Goal: Transaction & Acquisition: Purchase product/service

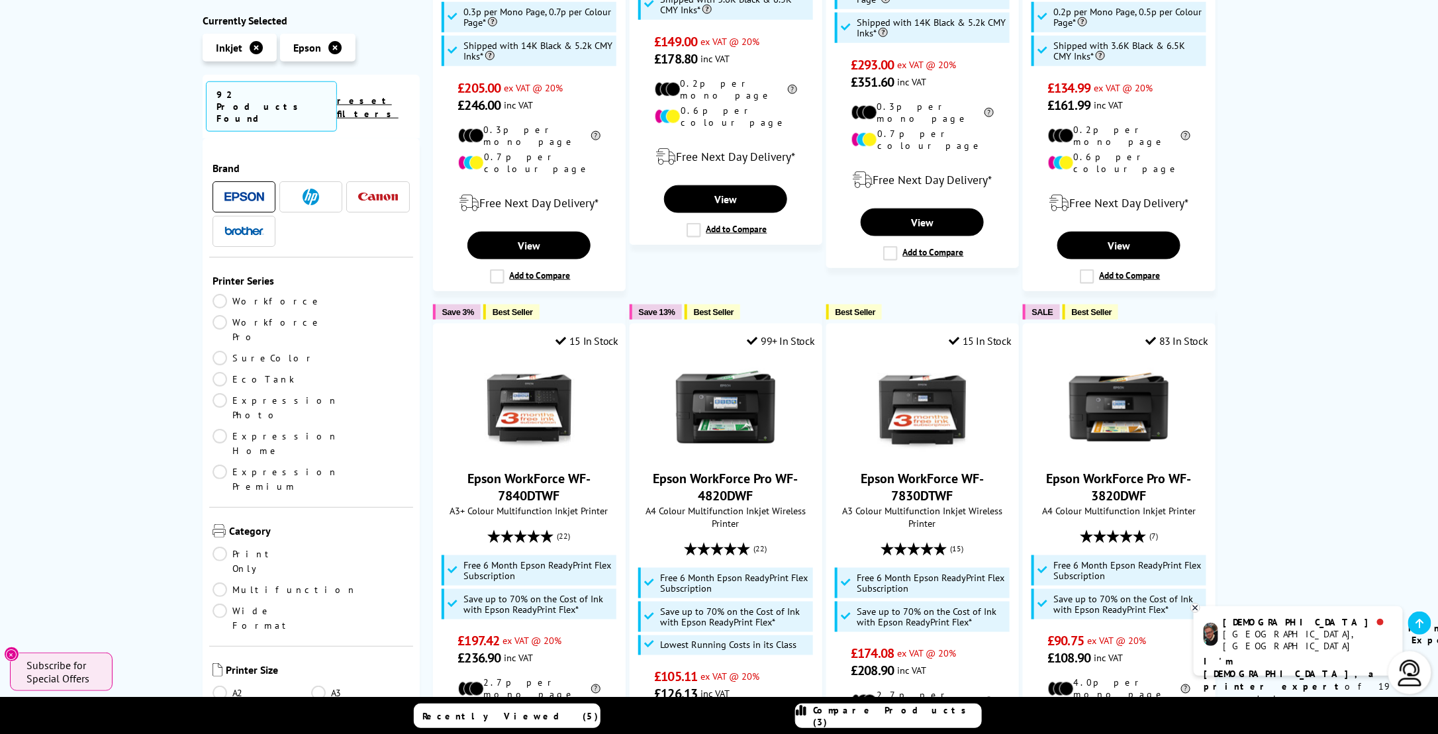
scroll to position [662, 0]
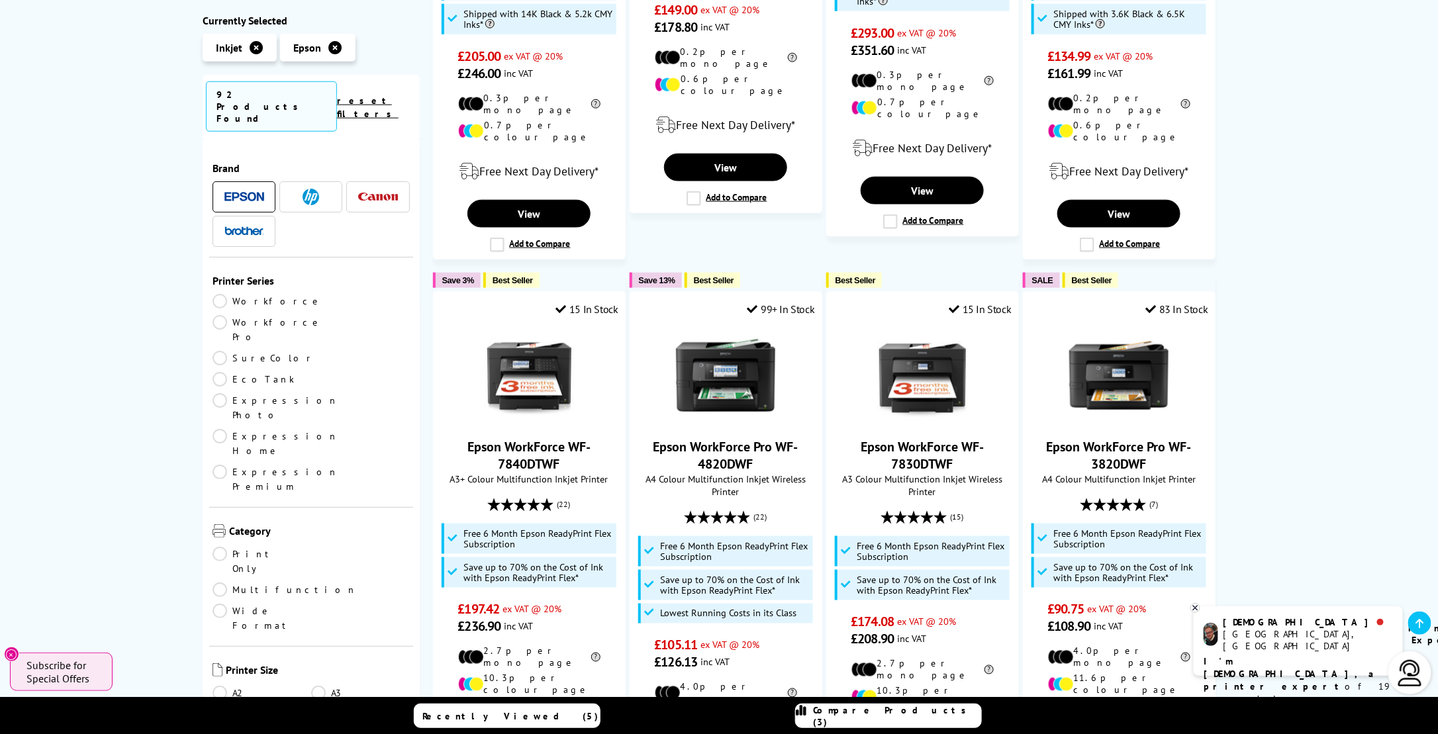
click at [320, 685] on link "A3" at bounding box center [360, 692] width 99 height 15
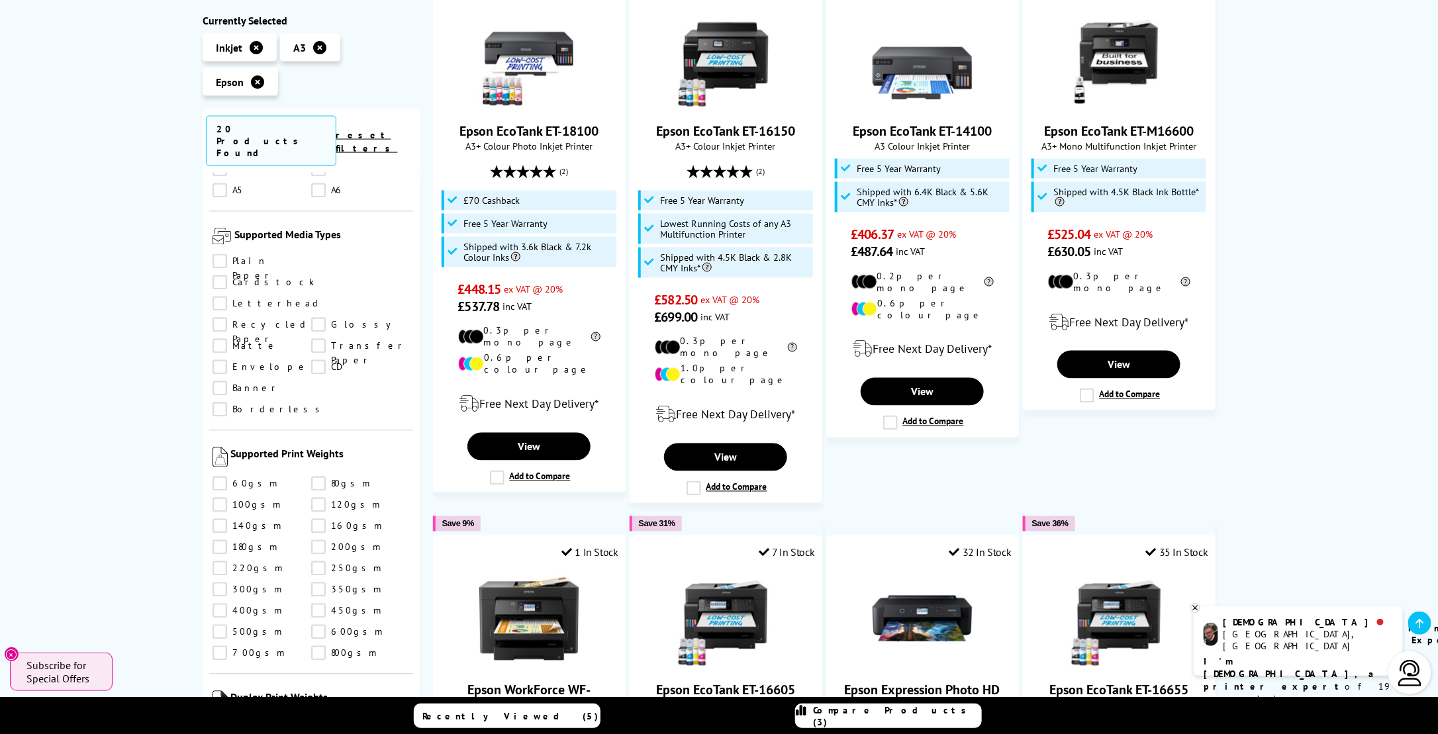
scroll to position [1457, 0]
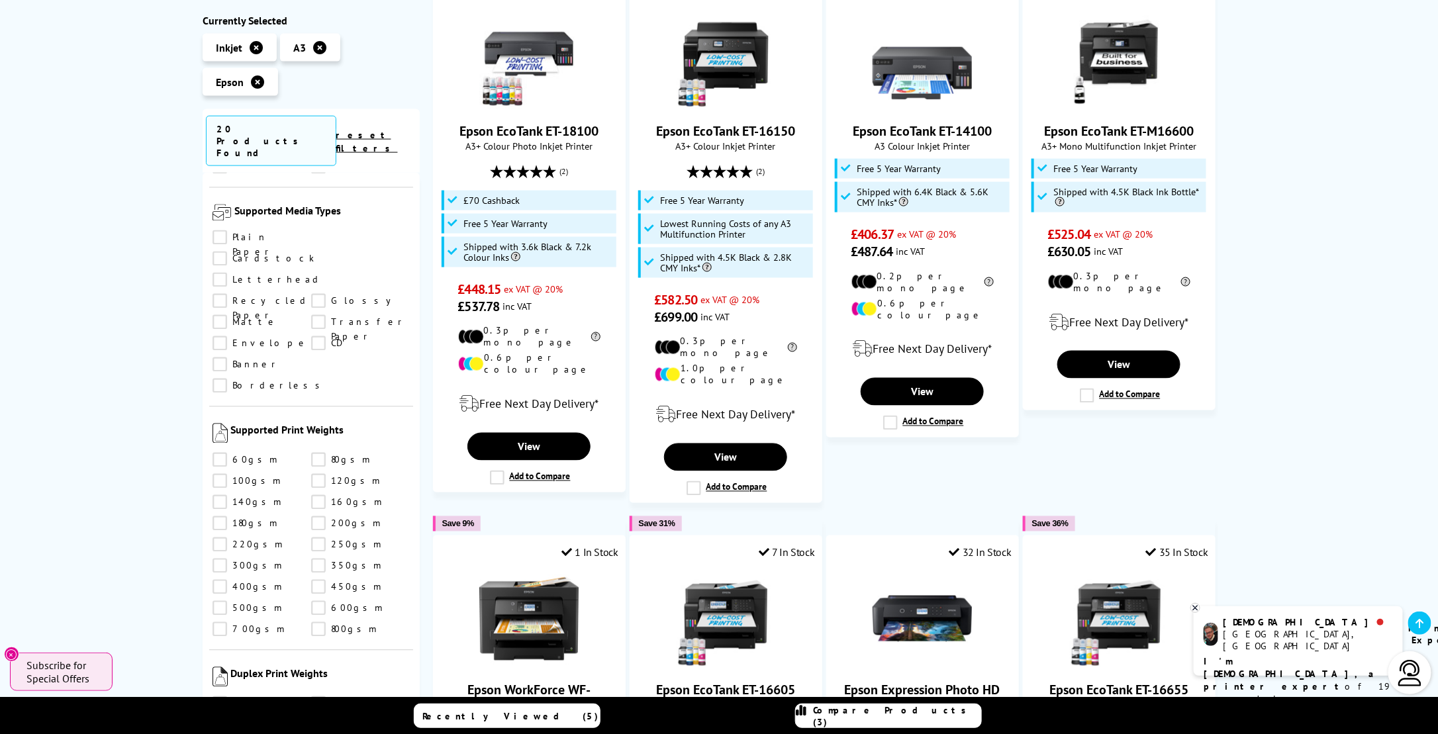
click at [318, 601] on link "600gsm" at bounding box center [360, 608] width 99 height 15
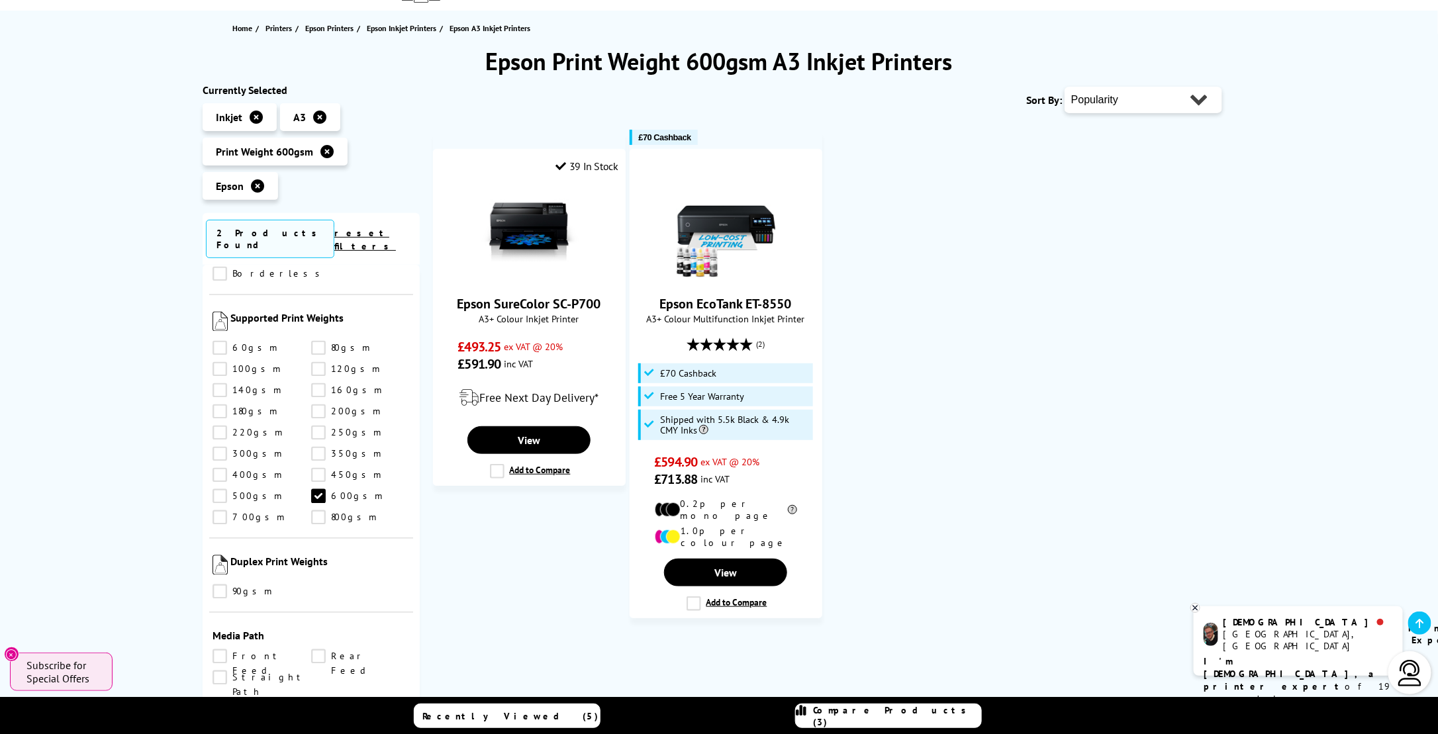
scroll to position [132, 0]
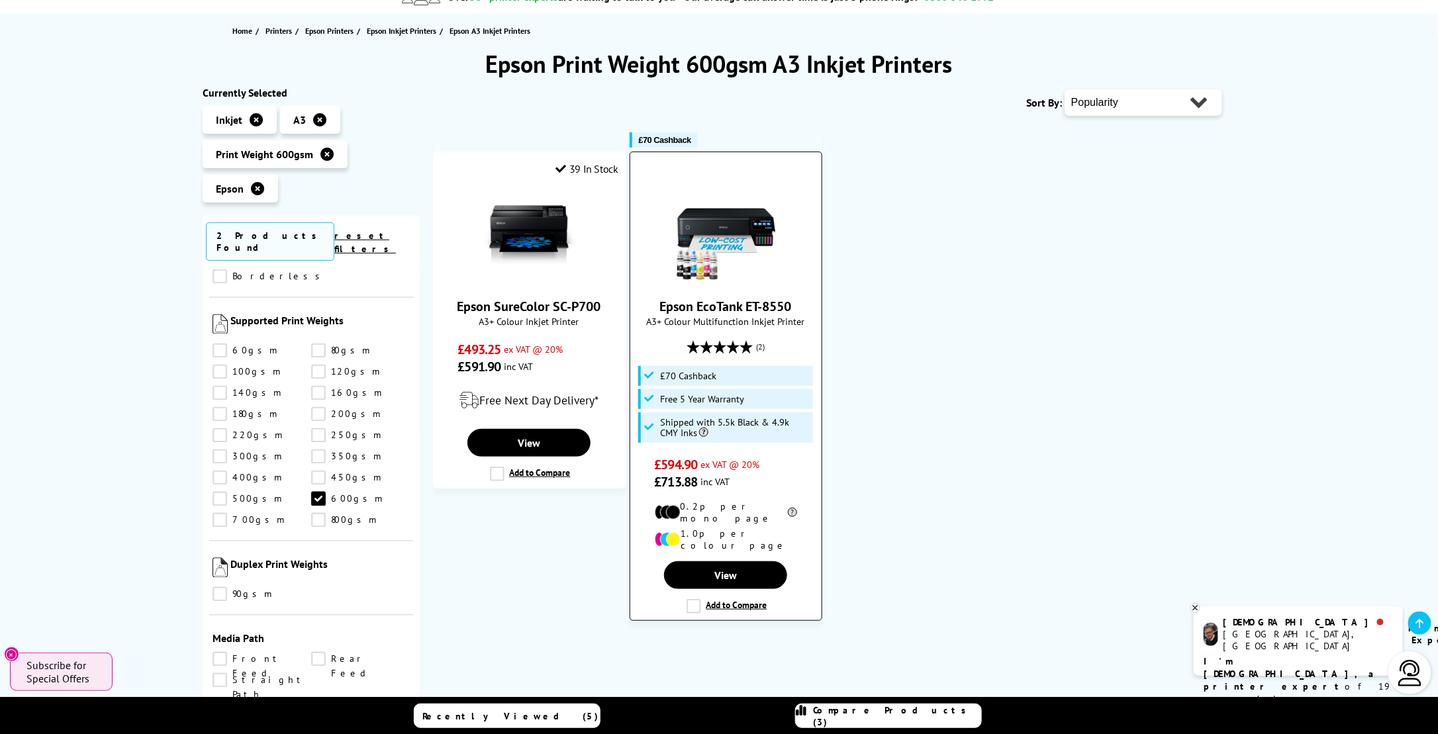
drag, startPoint x: 530, startPoint y: 230, endPoint x: 689, endPoint y: 233, distance: 159.6
click at [530, 229] on img at bounding box center [528, 234] width 99 height 99
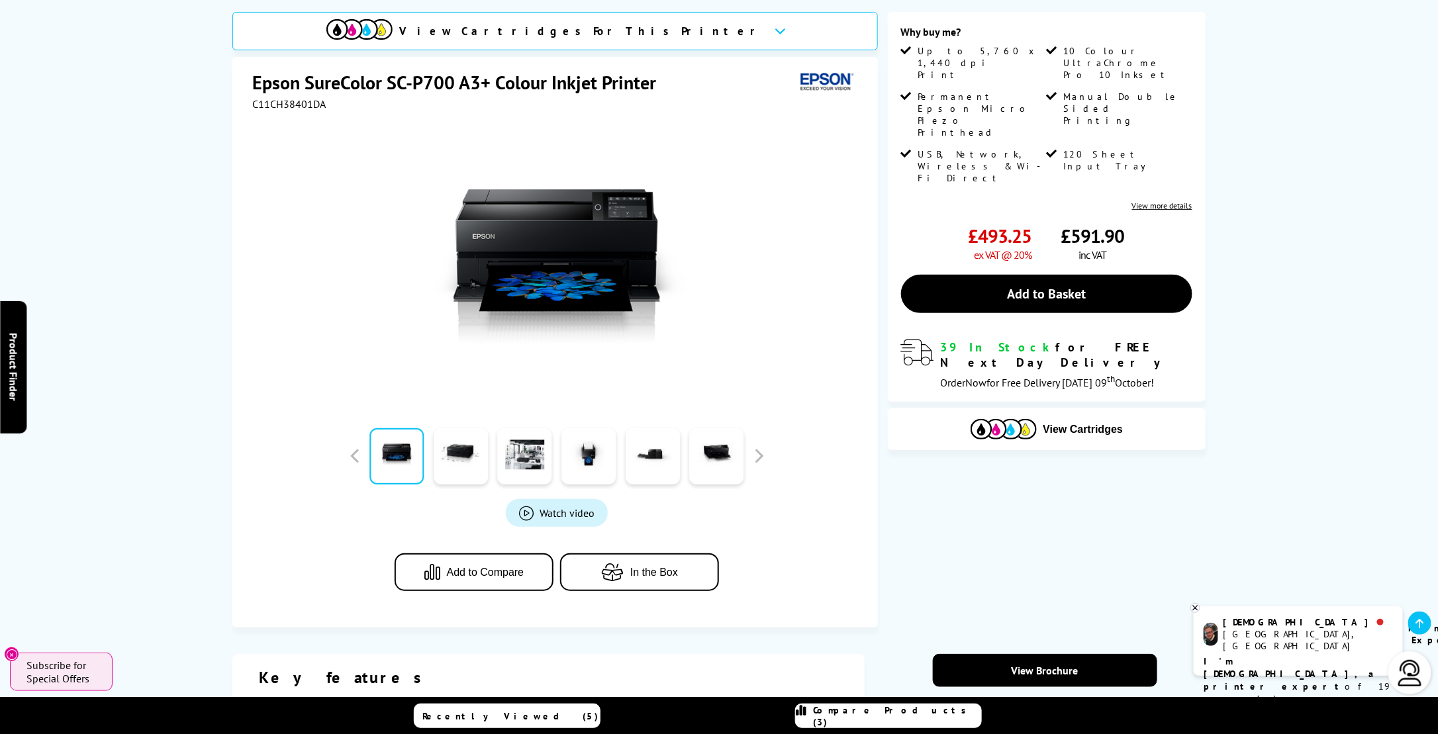
scroll to position [199, 0]
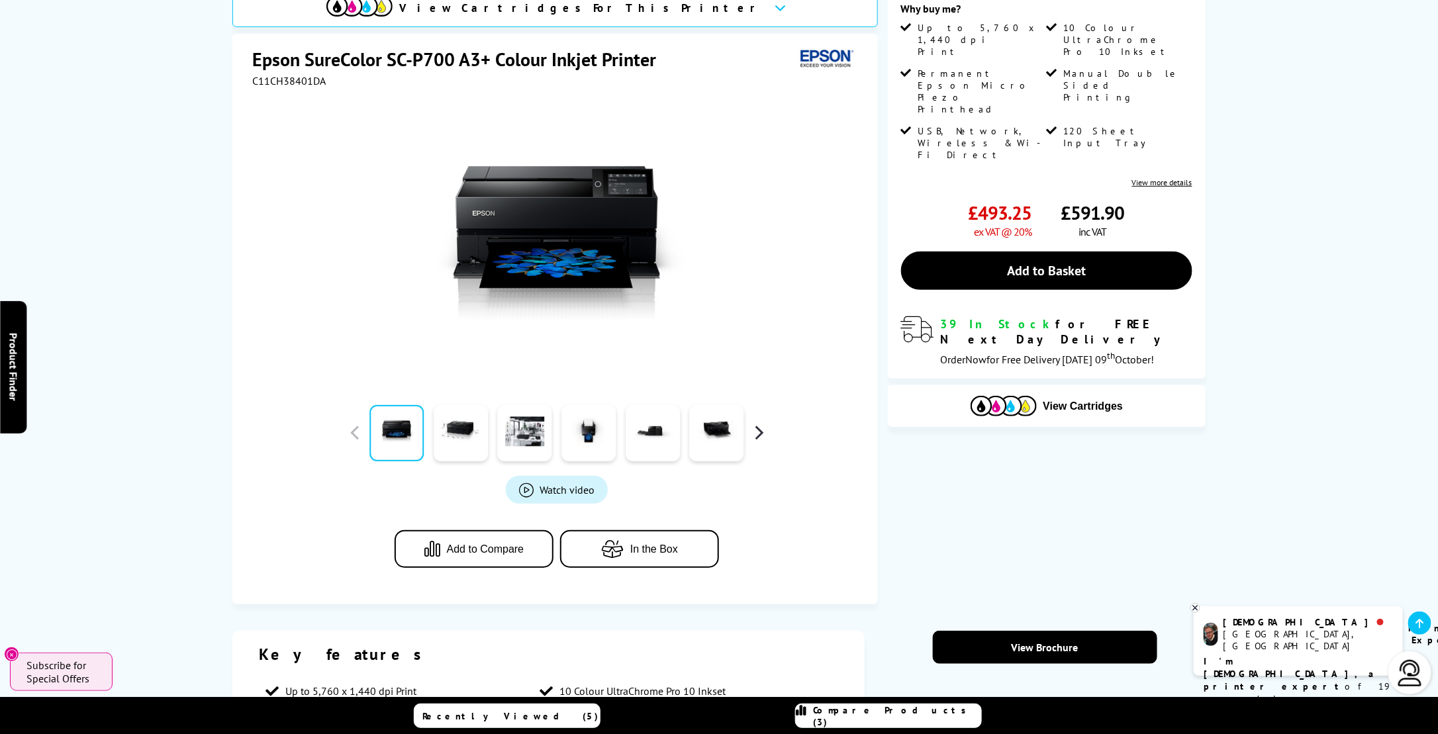
click at [763, 428] on button "button" at bounding box center [759, 433] width 20 height 20
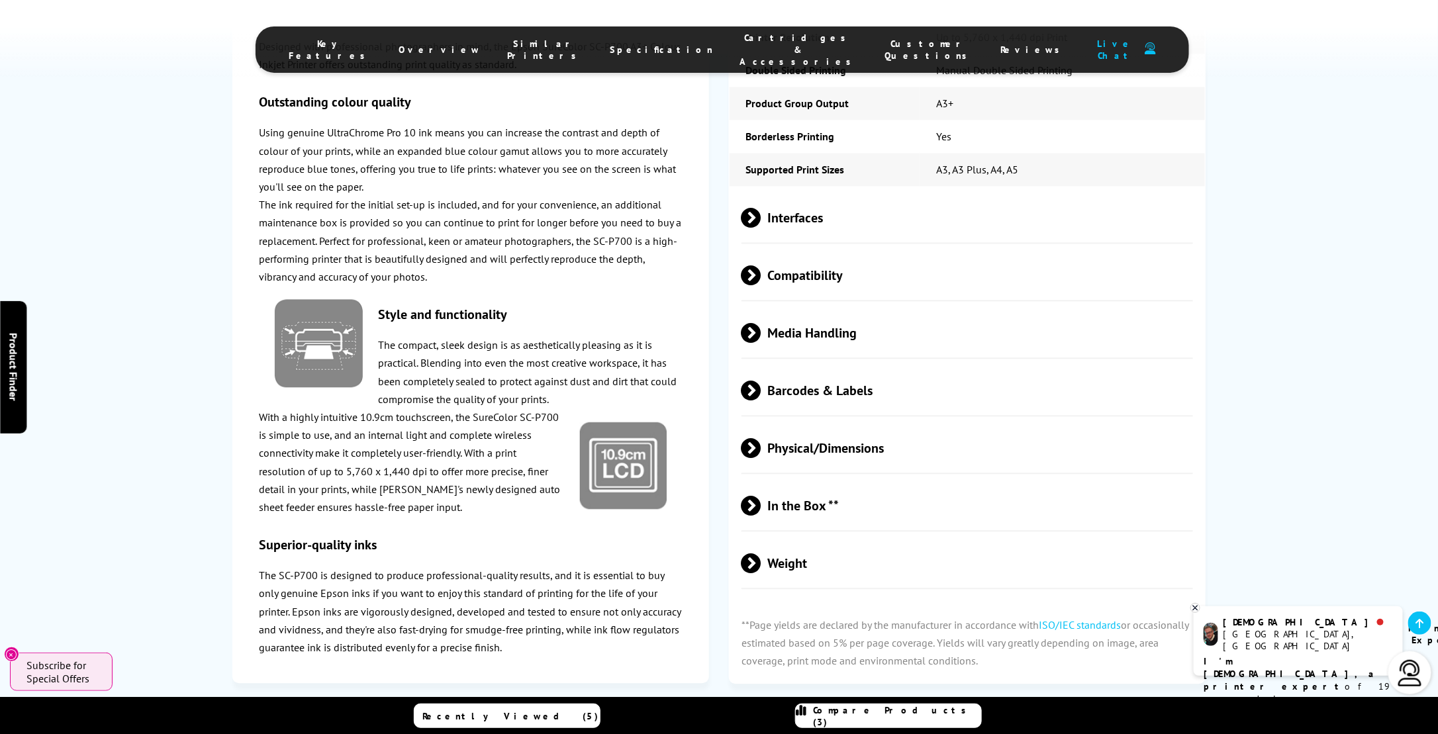
scroll to position [1324, 0]
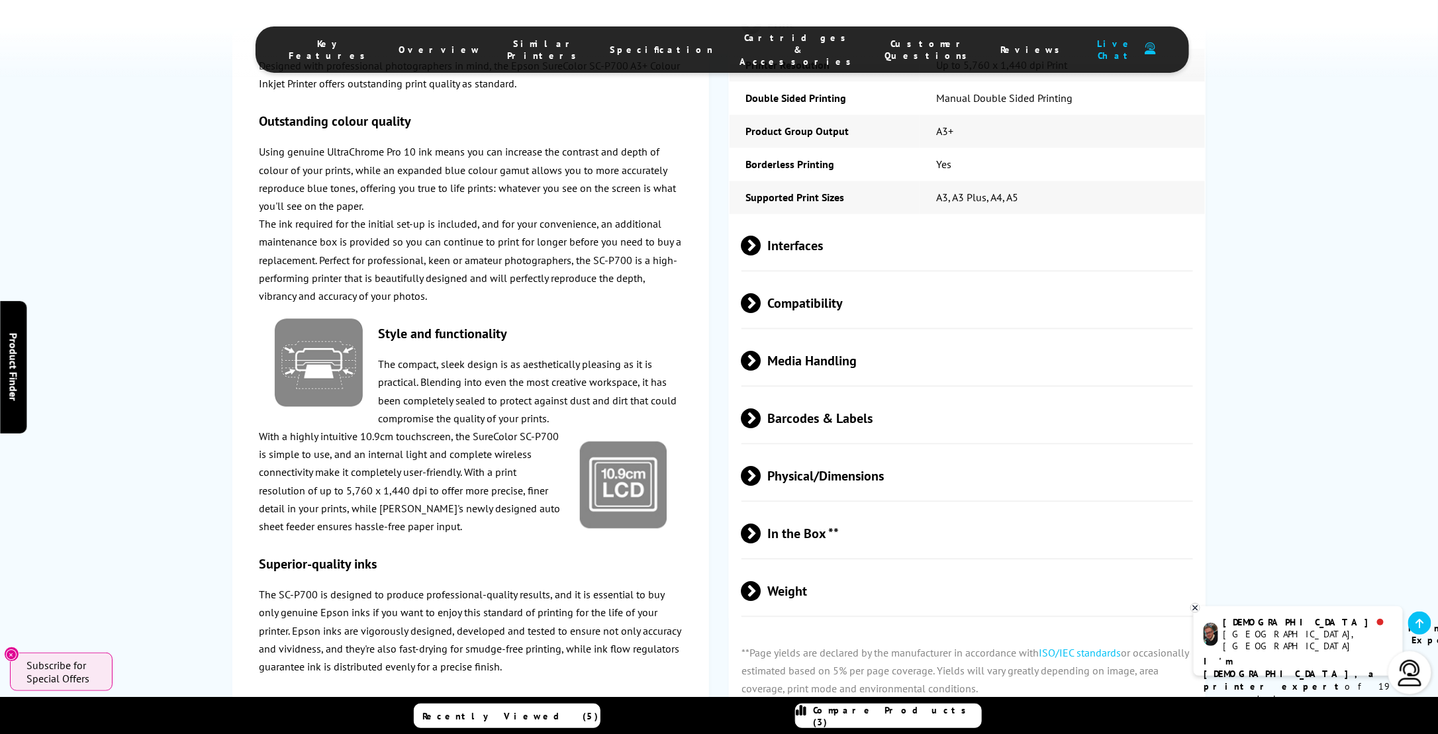
click at [761, 371] on span at bounding box center [761, 361] width 0 height 20
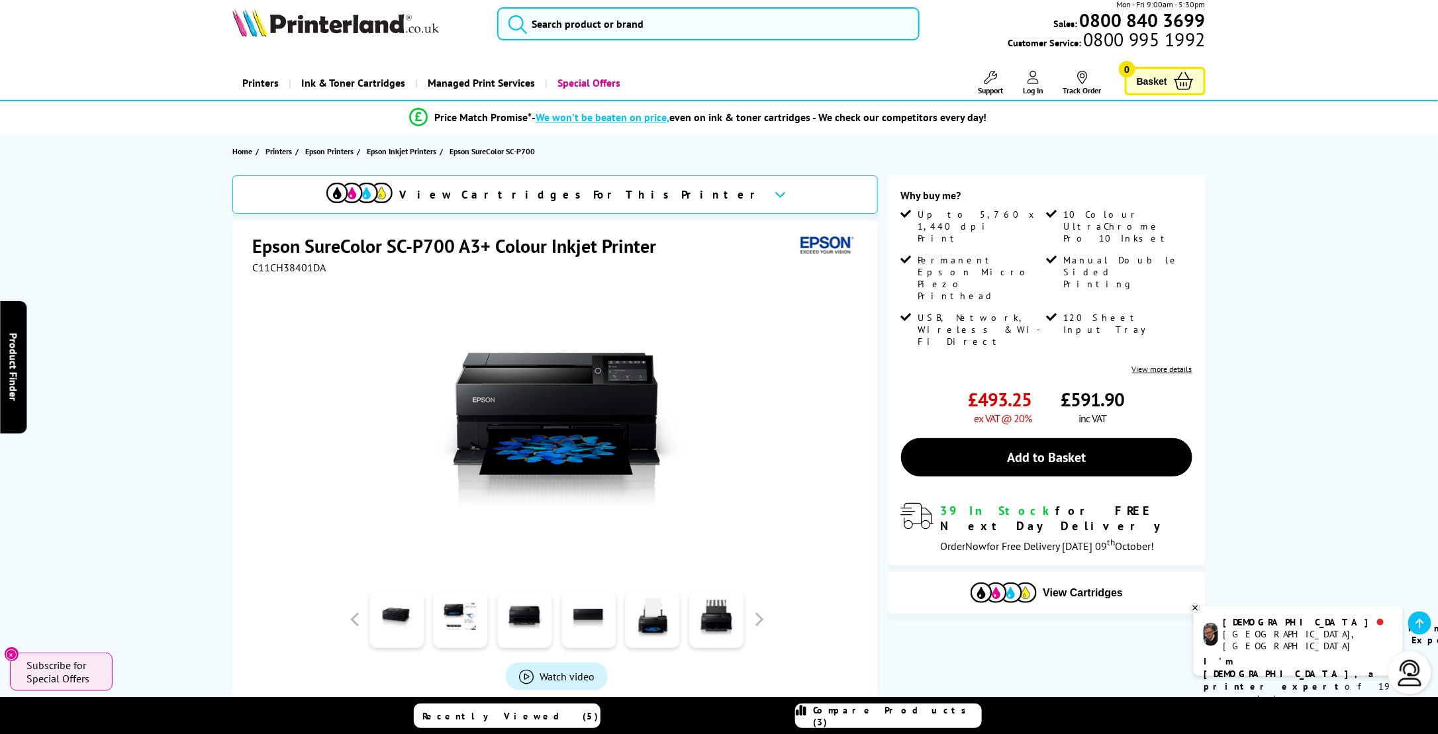
scroll to position [0, 0]
